Goal: Answer question/provide support: Answer question/provide support

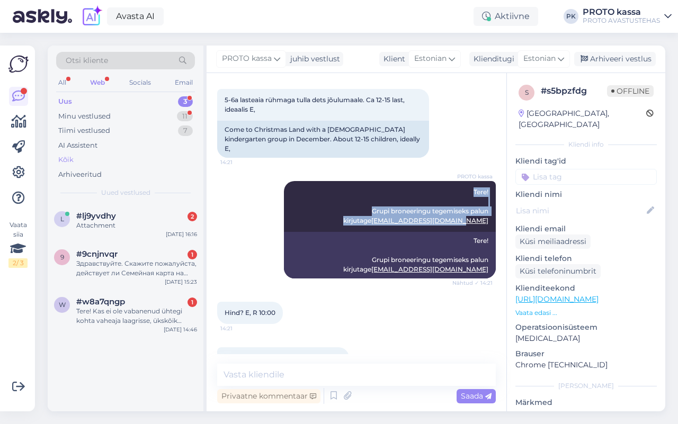
scroll to position [195, 0]
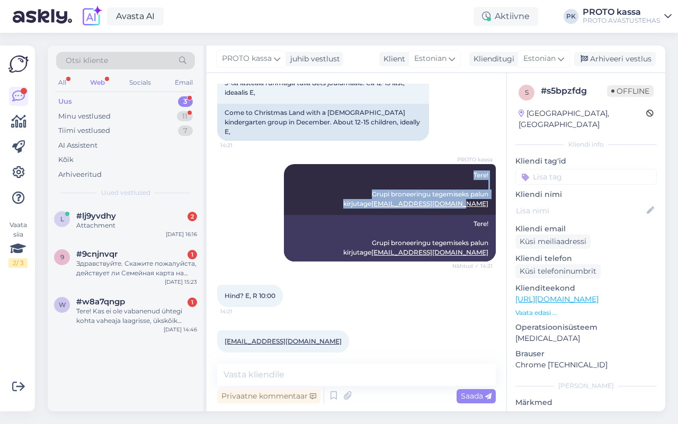
click at [65, 98] on div "Uus" at bounding box center [65, 101] width 14 height 11
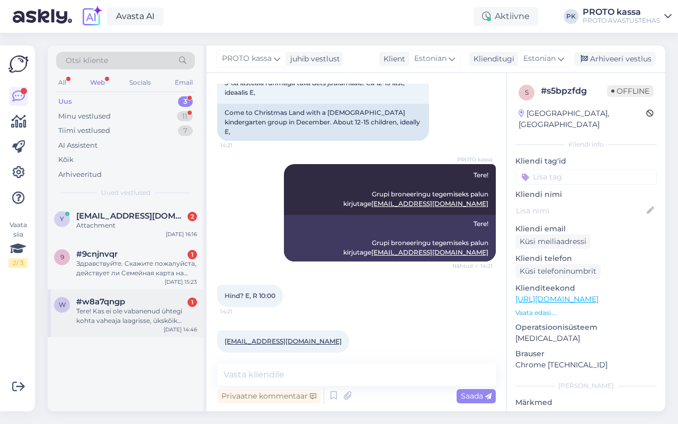
click at [106, 303] on span "#w8a7qngp" at bounding box center [100, 302] width 49 height 10
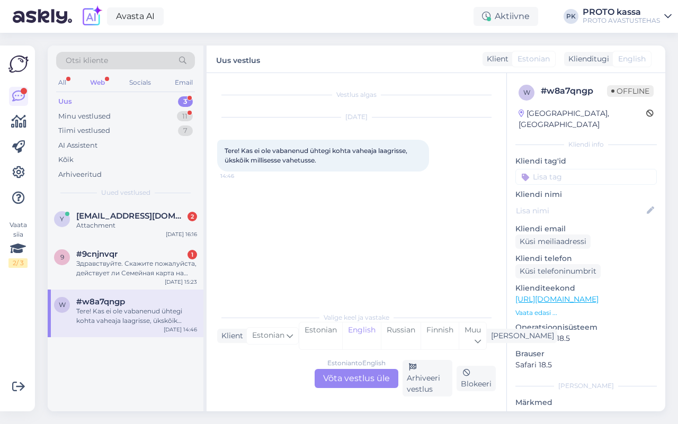
scroll to position [0, 0]
click at [331, 379] on div "Estonian to English Võta vestlus üle" at bounding box center [356, 378] width 84 height 19
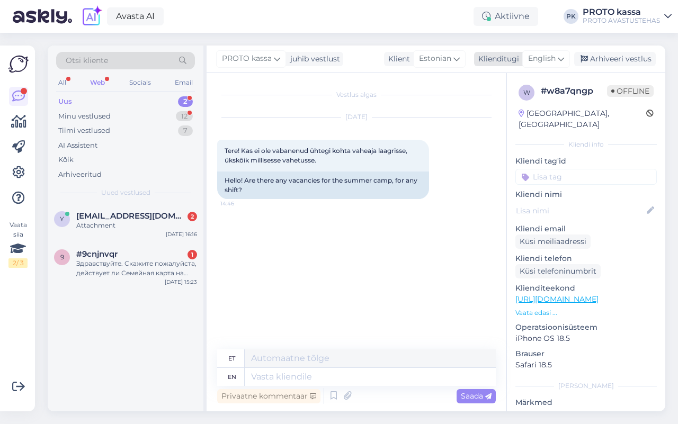
click at [558, 61] on div "English" at bounding box center [546, 58] width 48 height 17
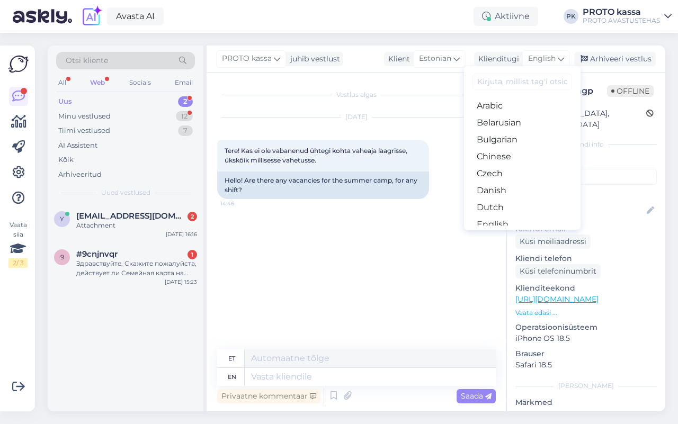
click at [514, 233] on link "Estonian" at bounding box center [522, 241] width 116 height 17
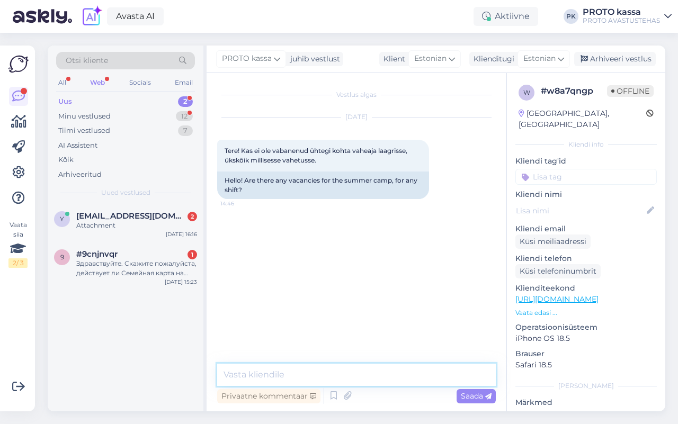
click at [291, 377] on textarea at bounding box center [356, 375] width 278 height 22
click at [315, 377] on textarea "Tere! palun kirjutage aadressile [EMAIL_ADDRESS][DOMAIN_NAME]" at bounding box center [356, 375] width 278 height 22
click at [252, 375] on textarea "Tere! palun kirjutage aadressile [EMAIL_ADDRESS][DOMAIN_NAME]" at bounding box center [356, 375] width 278 height 22
drag, startPoint x: 310, startPoint y: 376, endPoint x: 435, endPoint y: 409, distance: 128.6
click at [310, 377] on textarea "Tere! Palun kirjutage aadressile [EMAIL_ADDRESS][DOMAIN_NAME]" at bounding box center [356, 375] width 278 height 22
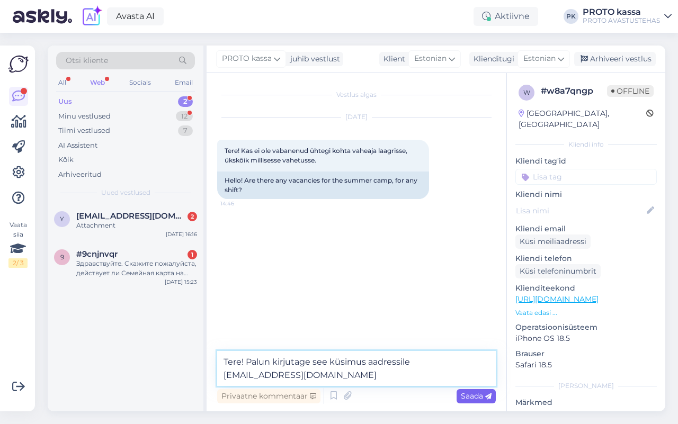
type textarea "Tere! Palun kirjutage see küsimus aadressile [EMAIL_ADDRESS][DOMAIN_NAME]"
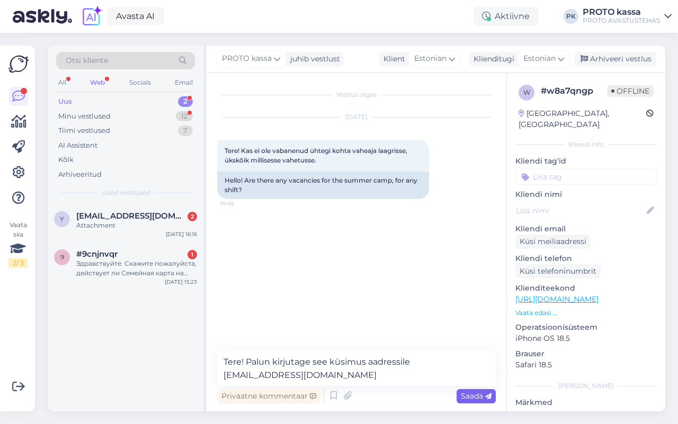
click at [475, 392] on span "Saada" at bounding box center [475, 396] width 31 height 10
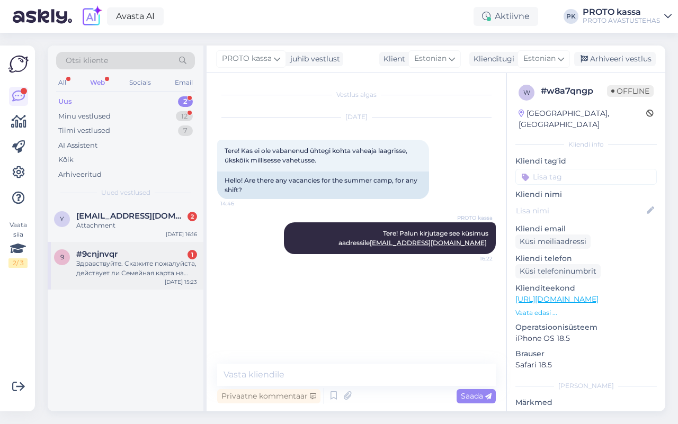
click at [93, 273] on div "Здравствуйте. Скажите пожалуйста, действует ли Семейная карта на празднование д…" at bounding box center [136, 268] width 121 height 19
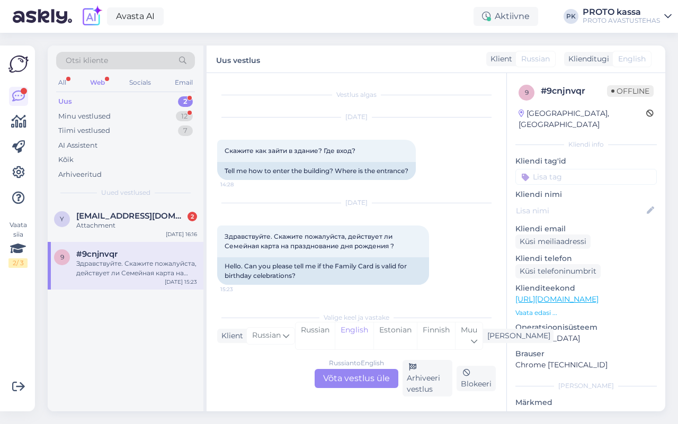
scroll to position [8, 0]
click at [119, 223] on div "Attachment" at bounding box center [136, 226] width 121 height 10
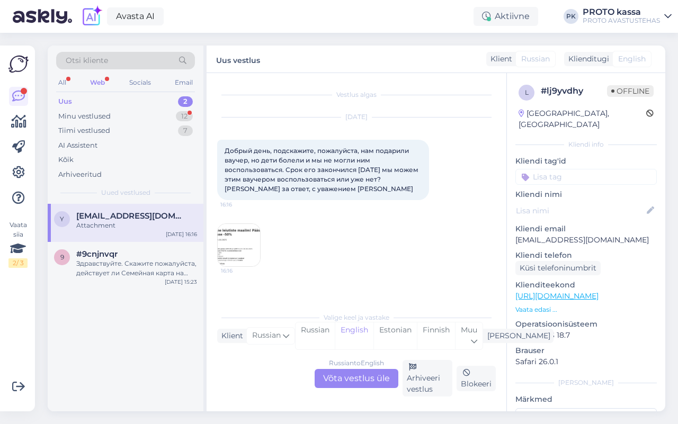
click at [241, 234] on img at bounding box center [239, 245] width 42 height 42
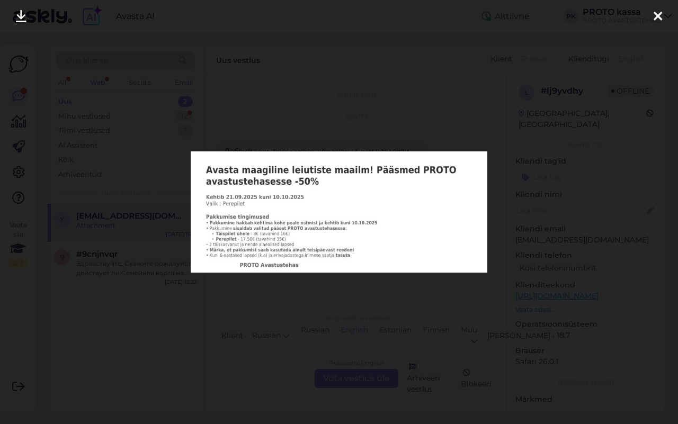
click at [652, 19] on div at bounding box center [657, 16] width 21 height 33
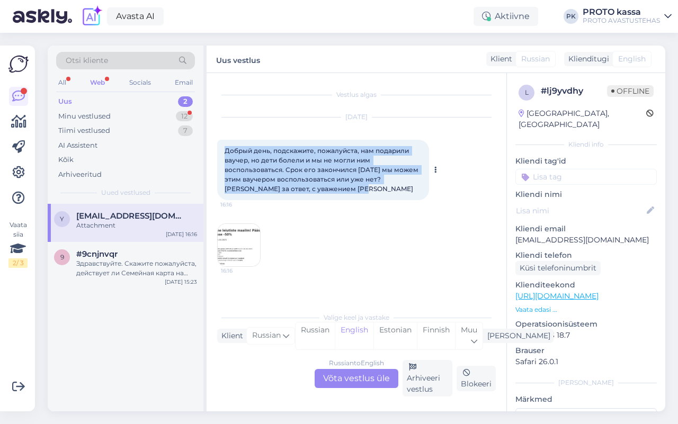
drag, startPoint x: 360, startPoint y: 188, endPoint x: 219, endPoint y: 149, distance: 147.2
click at [219, 149] on div "Добрый день, подскажите, пожалуйста, нам подарили ваучер, но дети болели и мы н…" at bounding box center [323, 170] width 212 height 60
copy span "Добрый день, подскажите, пожалуйста, нам подарили ваучер, но дети болели и мы н…"
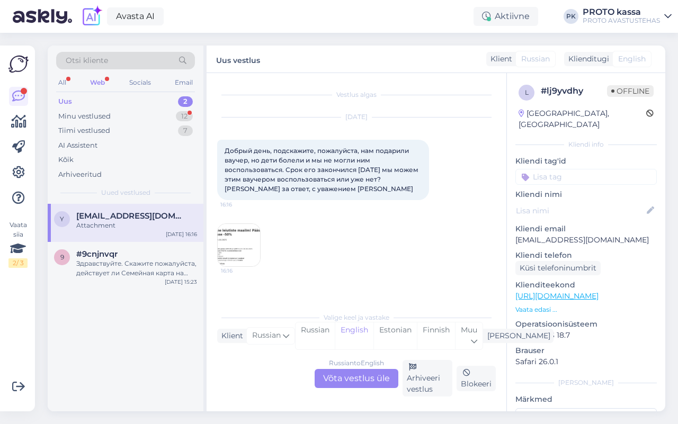
click at [311, 239] on div "16:16" at bounding box center [356, 245] width 278 height 67
click at [115, 257] on span "#9cnjnvqr" at bounding box center [96, 254] width 41 height 10
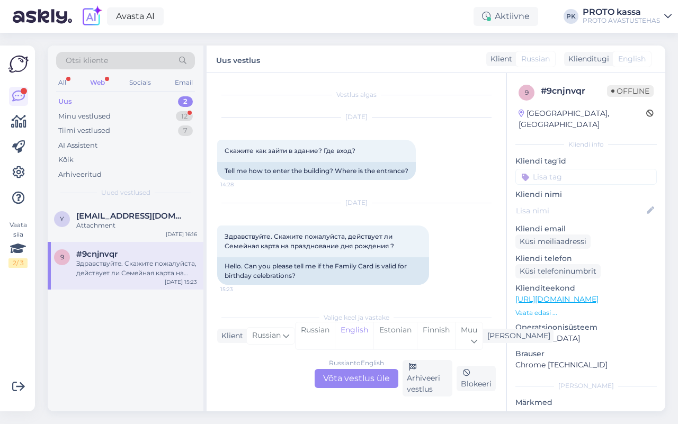
scroll to position [8, 0]
click at [110, 216] on span "[EMAIL_ADDRESS][DOMAIN_NAME]" at bounding box center [131, 216] width 110 height 10
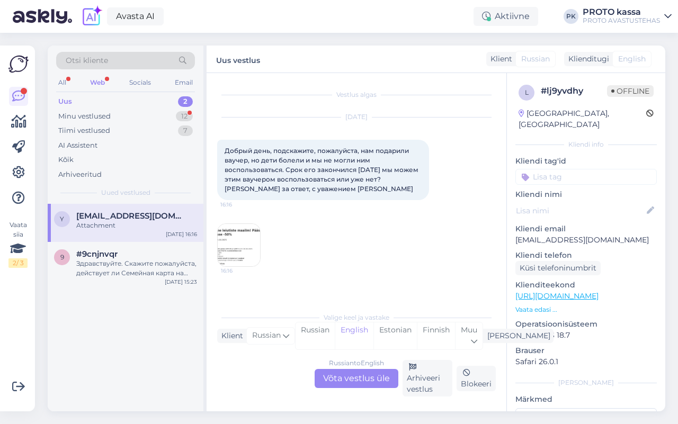
click at [243, 241] on img at bounding box center [239, 245] width 42 height 42
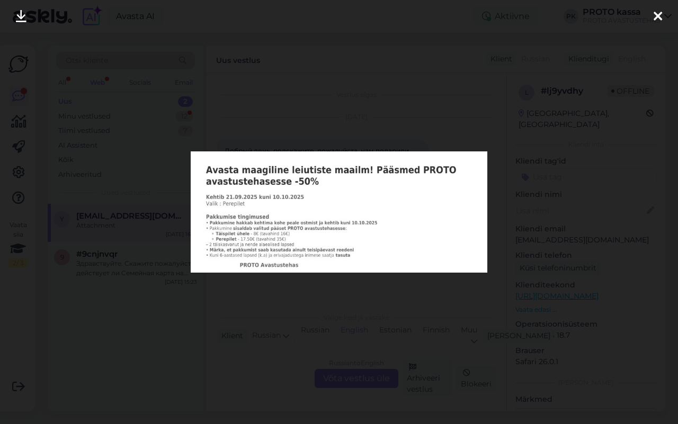
click at [465, 307] on div at bounding box center [339, 212] width 678 height 424
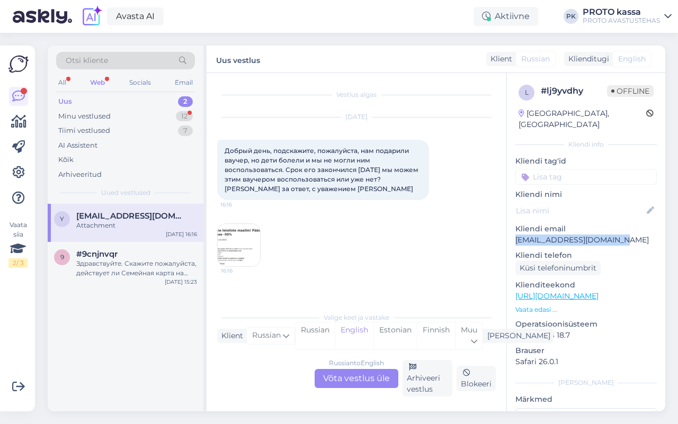
drag, startPoint x: 623, startPoint y: 230, endPoint x: 509, endPoint y: 236, distance: 113.9
click at [509, 236] on div "l # lj9yvdhy Offline [GEOGRAPHIC_DATA], [GEOGRAPHIC_DATA] Kliendi info Kliendi …" at bounding box center [586, 296] width 158 height 446
copy p "[EMAIL_ADDRESS][DOMAIN_NAME]"
click at [101, 268] on div "Здравствуйте. Скажите пожалуйста, действует ли Семейная карта на празднование д…" at bounding box center [136, 268] width 121 height 19
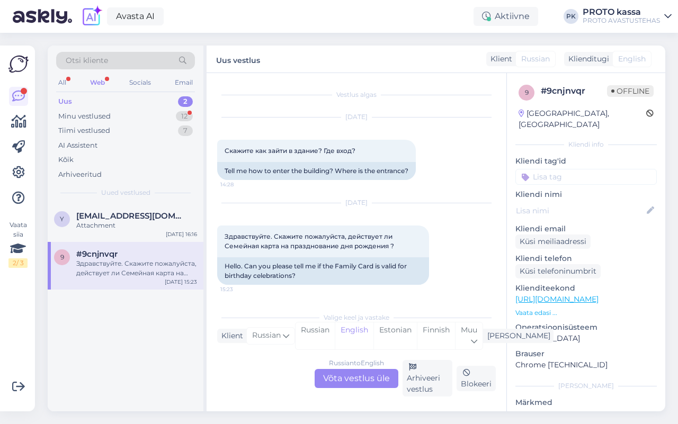
scroll to position [8, 0]
click at [348, 375] on div "Russian to English Võta vestlus üle" at bounding box center [356, 378] width 84 height 19
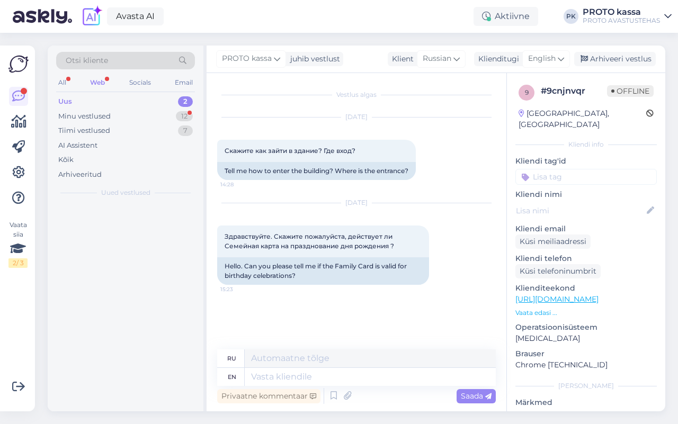
scroll to position [0, 0]
click at [559, 51] on div "English" at bounding box center [546, 58] width 48 height 17
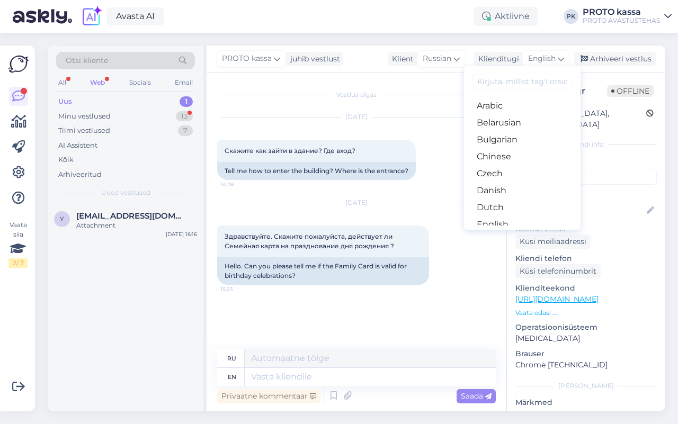
drag, startPoint x: 505, startPoint y: 106, endPoint x: 501, endPoint y: 111, distance: 6.8
click at [505, 233] on link "Estonian" at bounding box center [522, 241] width 116 height 17
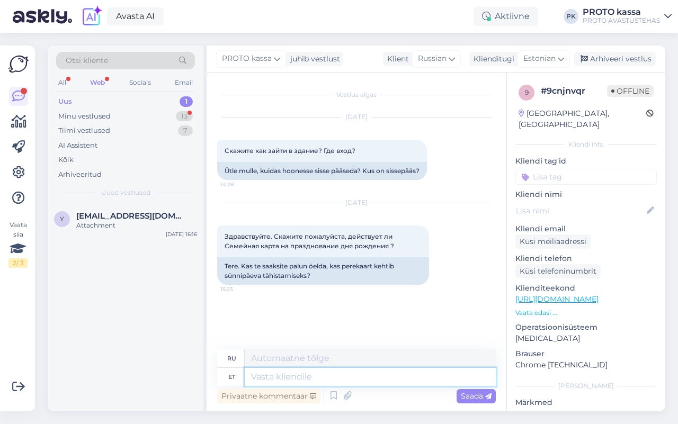
click at [286, 374] on textarea at bounding box center [370, 377] width 251 height 18
type textarea "Tere!"
type textarea "Привет!"
type textarea "Tere! Perekaardi s"
type textarea "Привет! Семейная карта"
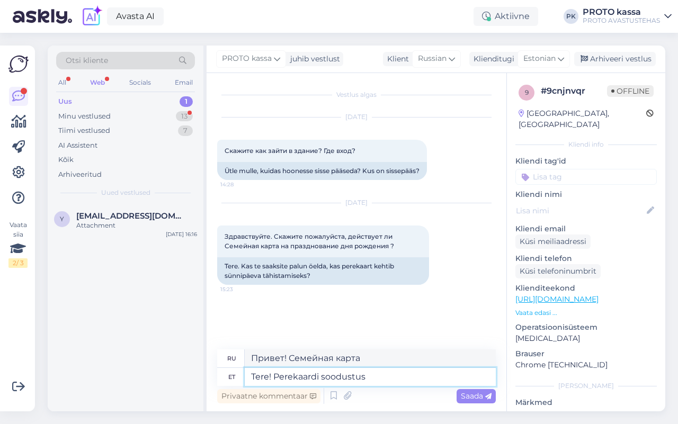
type textarea "Tere! Perekaardi soodustus k"
type textarea "Здравствуйте! Скидка по семейной карте"
type textarea "Tere! Perekaardi soodustus kehtib a"
type textarea "Здравствуйте! Скидка по семейной карте действует."
type textarea "Tere! Perekaardi soodustus kehtib ainu"
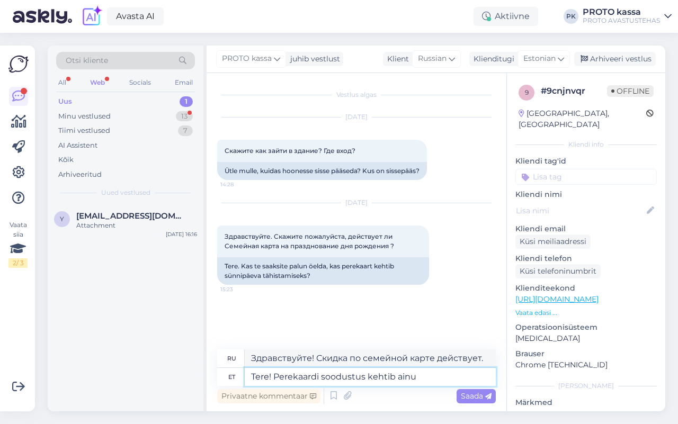
type textarea "Здравствуйте! Скидка по семейной карте действительна только для"
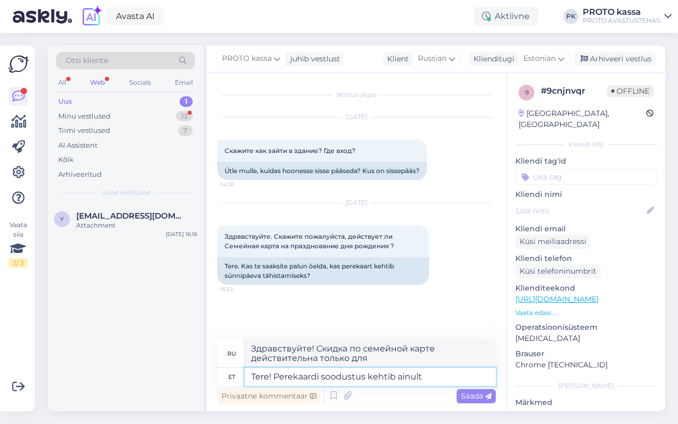
type textarea "Tere! Perekaardi soodustus kehtib ainult p"
type textarea "Здравствуйте! Скидка по семейной карте действует только"
type textarea "Tere! Perekaardi soodustus kehtib ainult piletit"
type textarea "Здравствуйте! Скидка по семейной карте распространяется только на билеты."
type textarea "Tere! Perekaardi soodustus kehtib ainult pilet"
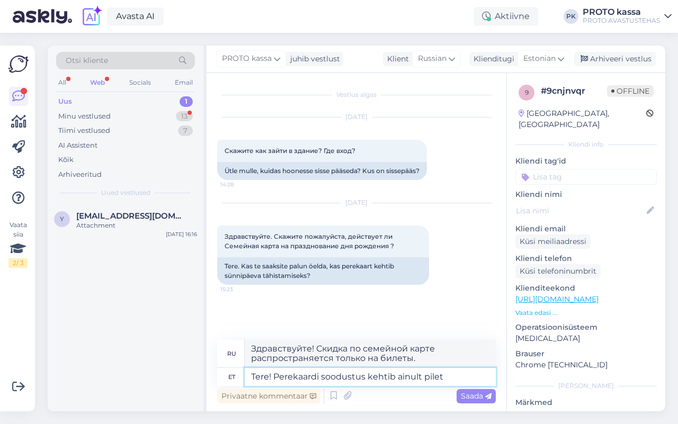
type textarea "Здравствуйте! Скидка по семейной карте действительна только на билет."
type textarea "Tere! Perekaardi soodustus kehtib ainult piletidele"
type textarea "Здравствуйте! Скидка по семейной карте распространяется только на билеты."
type textarea "Tere! Perekaardi soodustus kehtib ainult piletidele."
click at [471, 398] on span "Saada" at bounding box center [475, 396] width 31 height 10
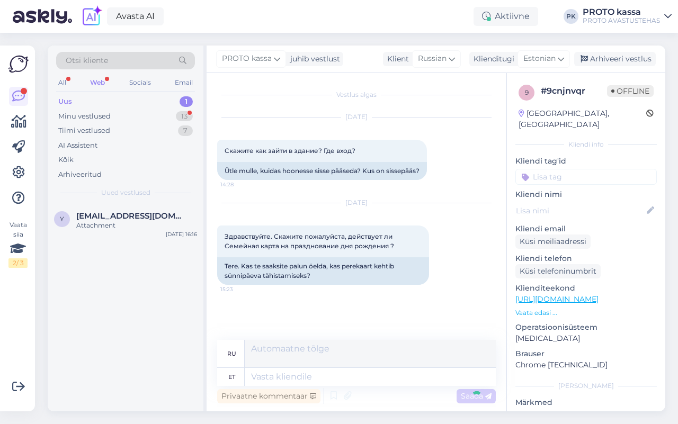
scroll to position [39, 0]
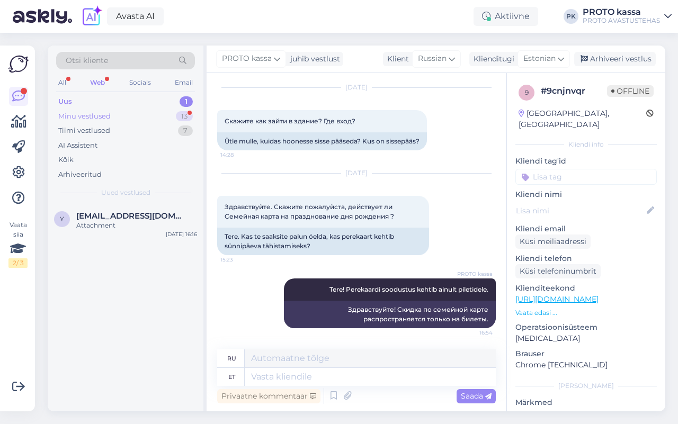
click at [85, 112] on div "Minu vestlused" at bounding box center [84, 116] width 52 height 11
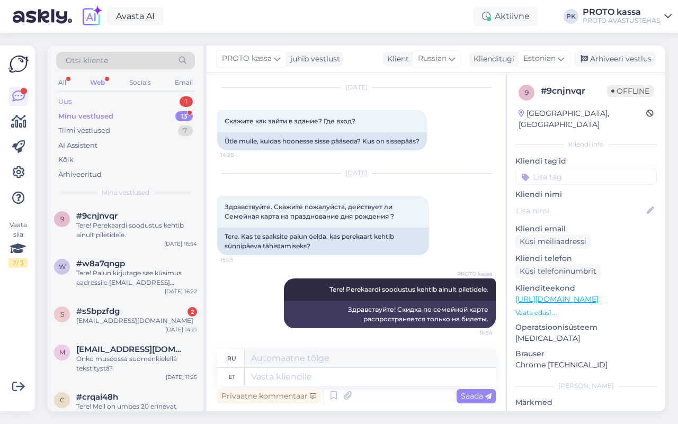
click at [67, 97] on div "Uus" at bounding box center [64, 101] width 13 height 11
